Goal: Information Seeking & Learning: Learn about a topic

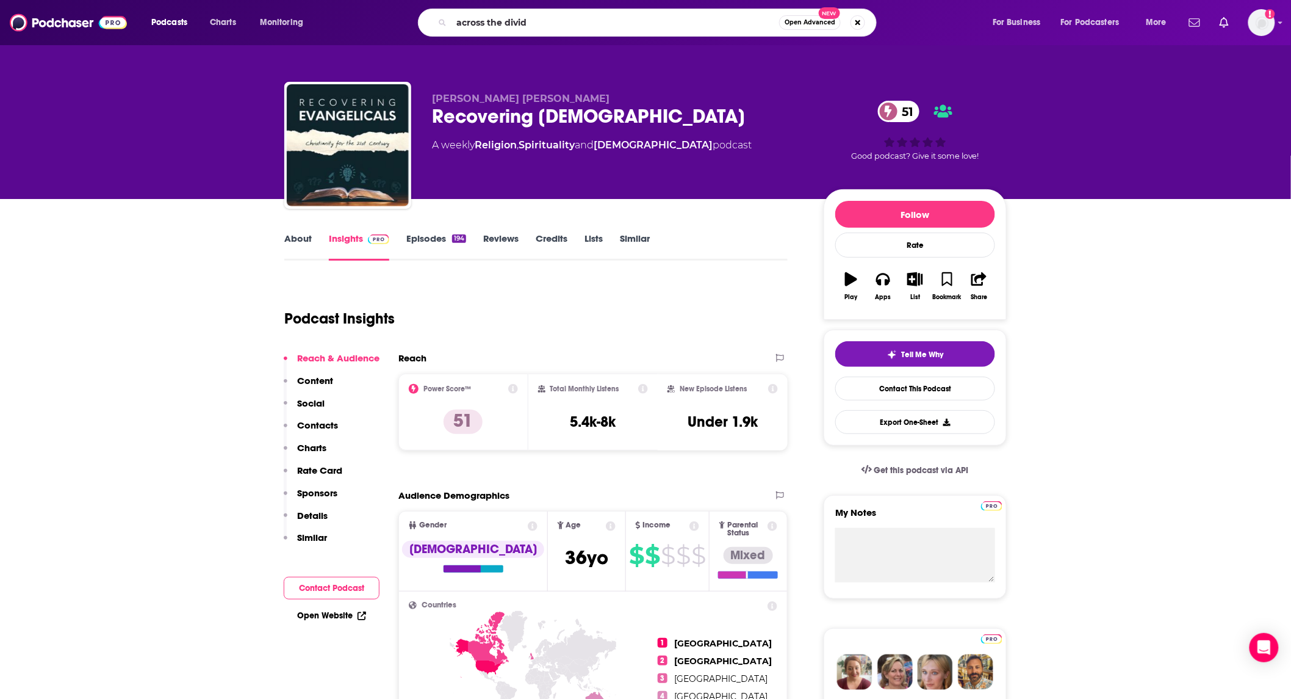
type input "across the divide"
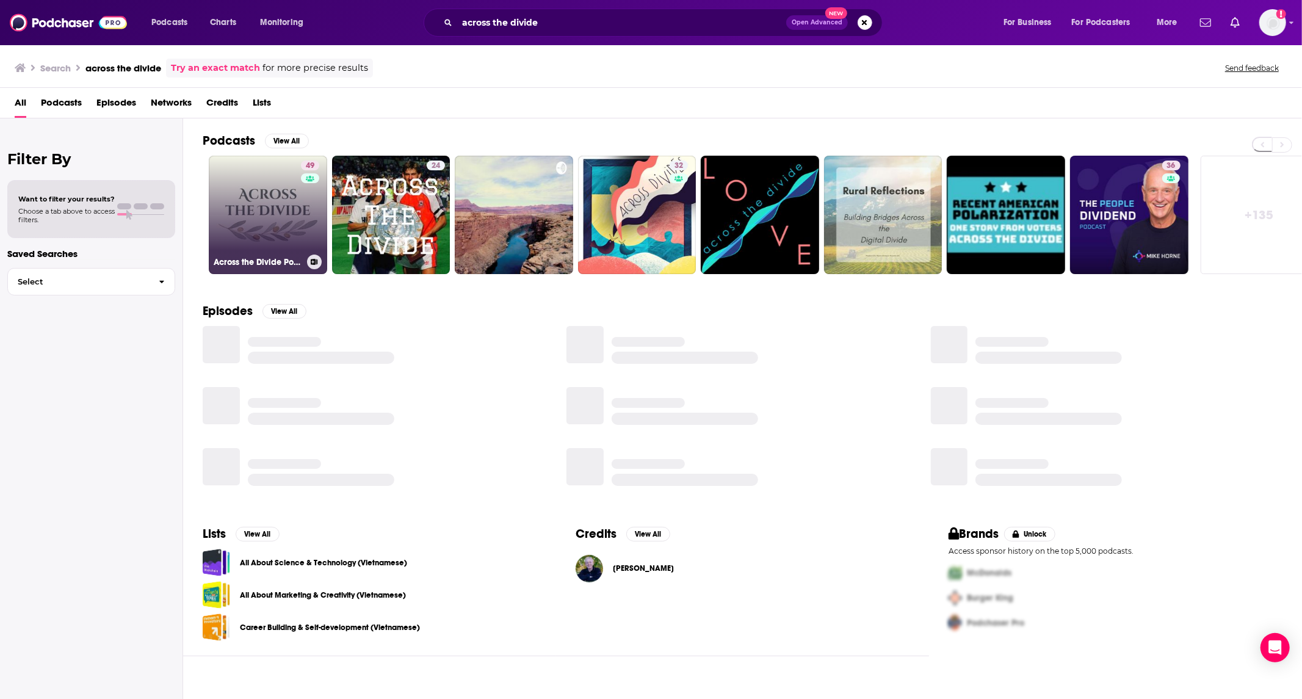
click at [248, 196] on link "49 Across the Divide Podcast" at bounding box center [268, 215] width 118 height 118
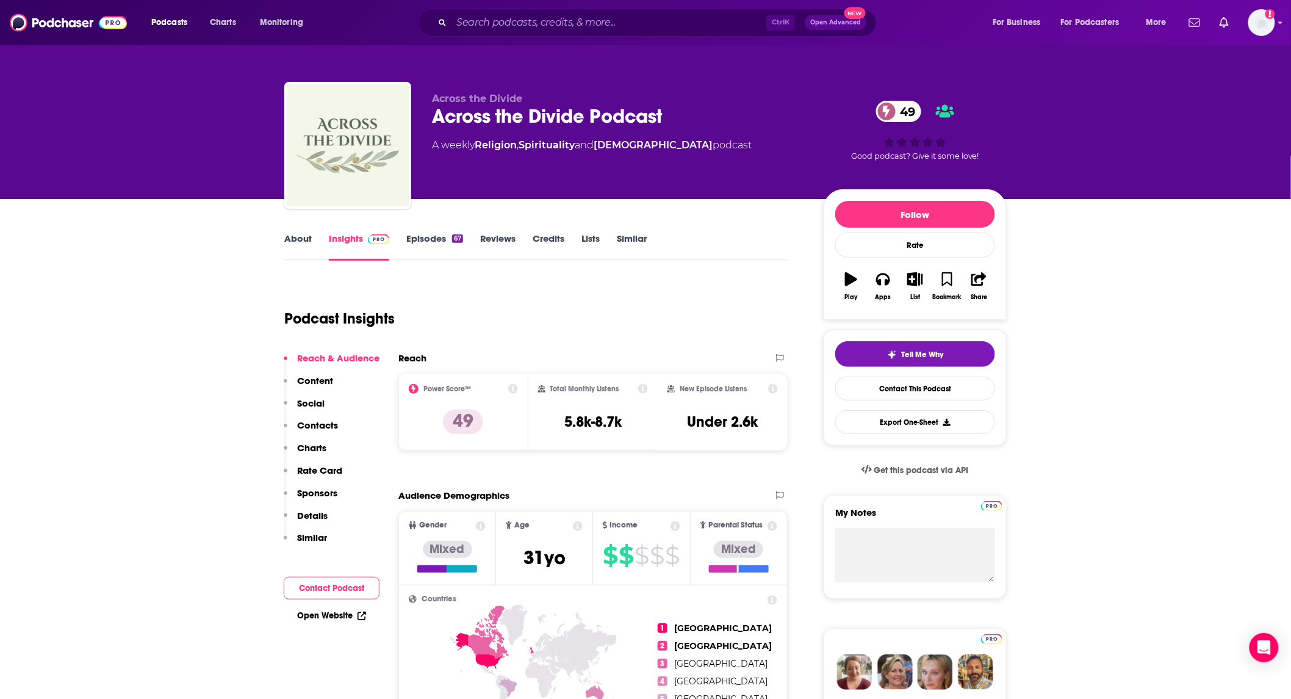
click at [306, 239] on link "About" at bounding box center [297, 246] width 27 height 28
